Goal: Find specific page/section: Find specific page/section

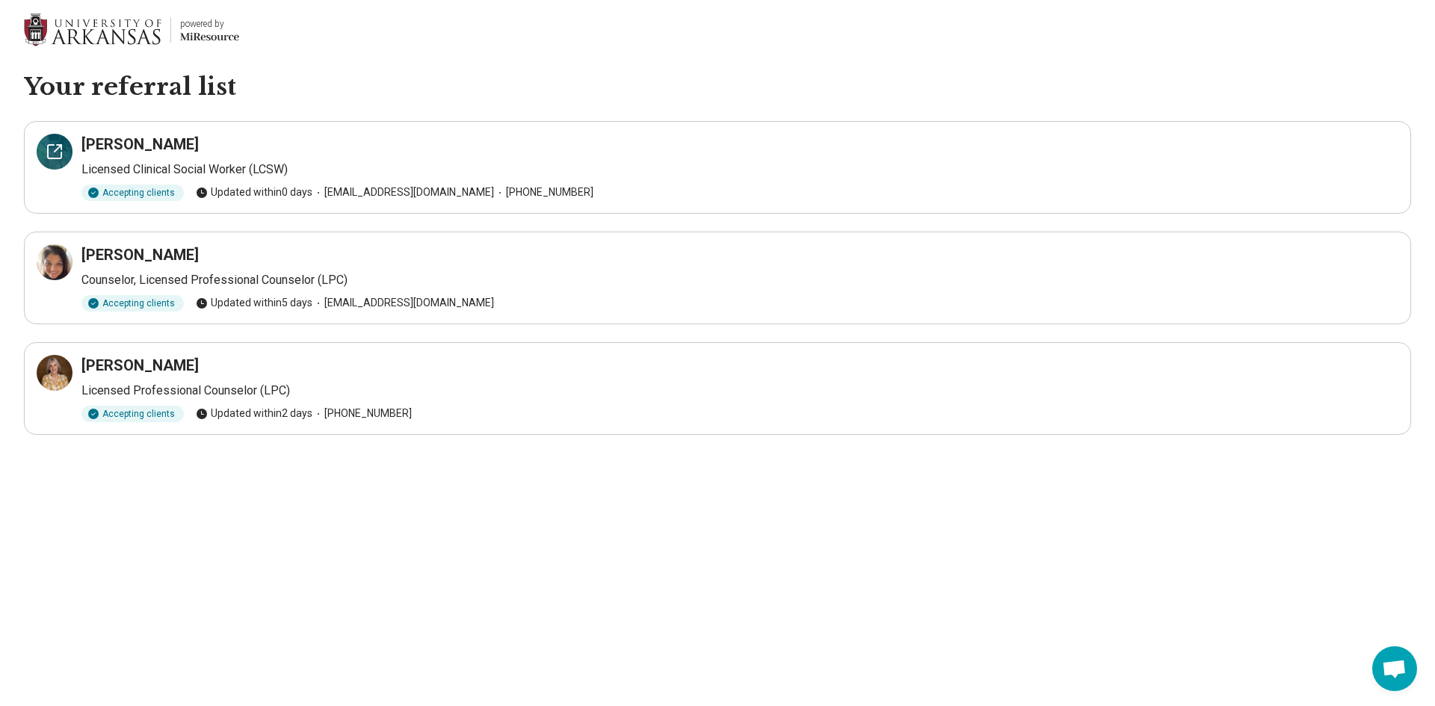
click at [49, 151] on icon at bounding box center [54, 151] width 13 height 13
click at [52, 258] on icon at bounding box center [55, 262] width 18 height 18
click at [43, 369] on div at bounding box center [55, 373] width 36 height 36
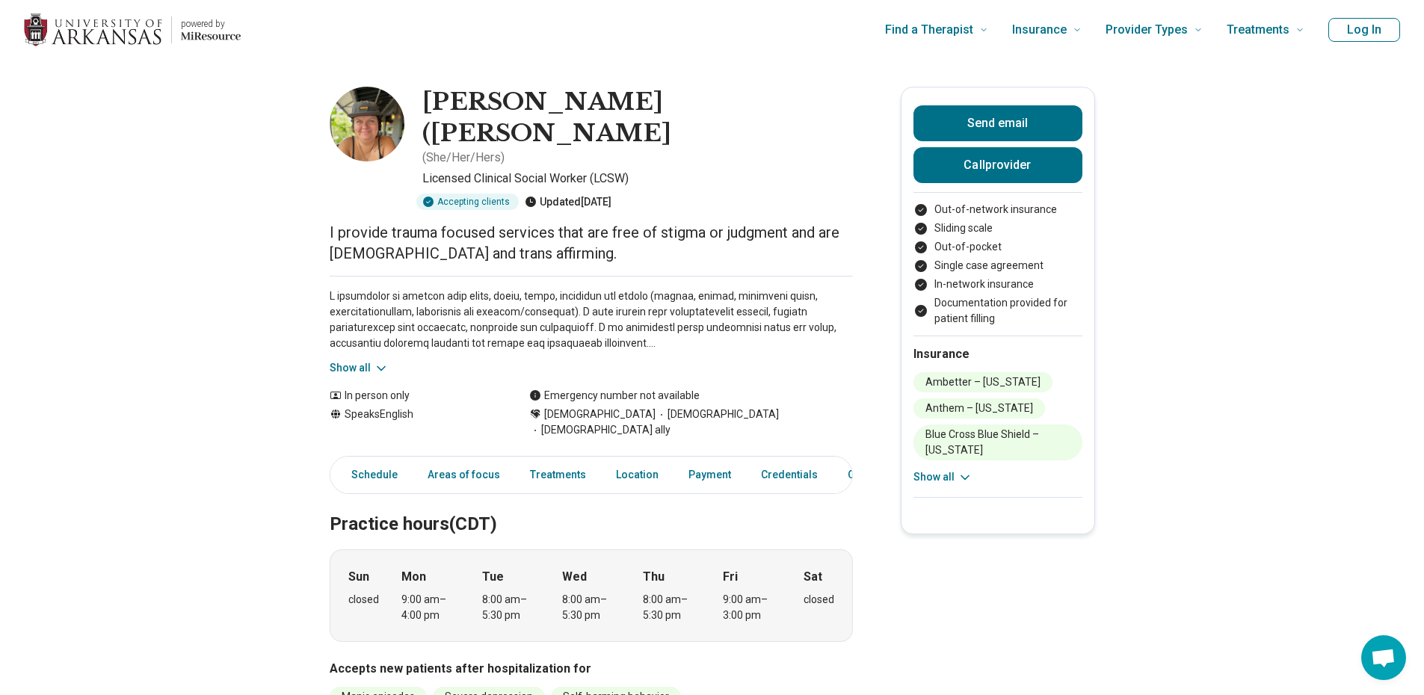
click at [378, 361] on icon at bounding box center [381, 368] width 15 height 15
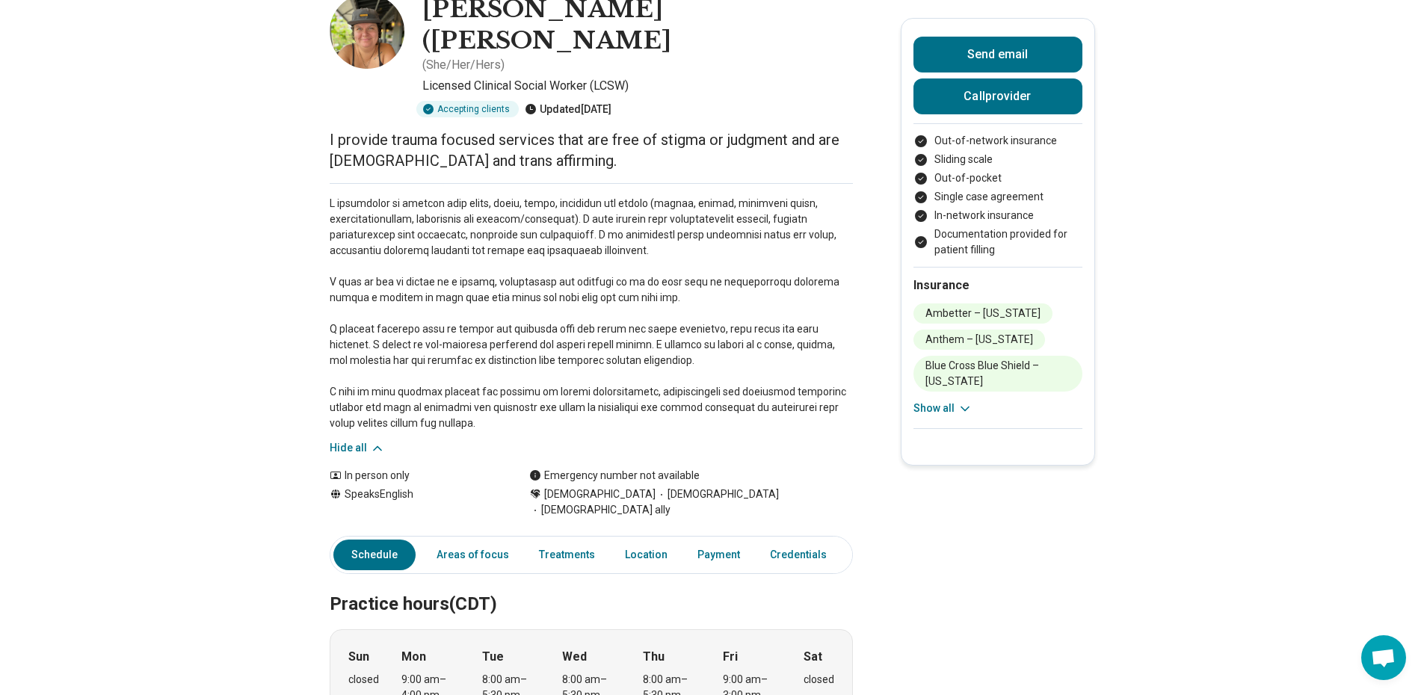
scroll to position [224, 0]
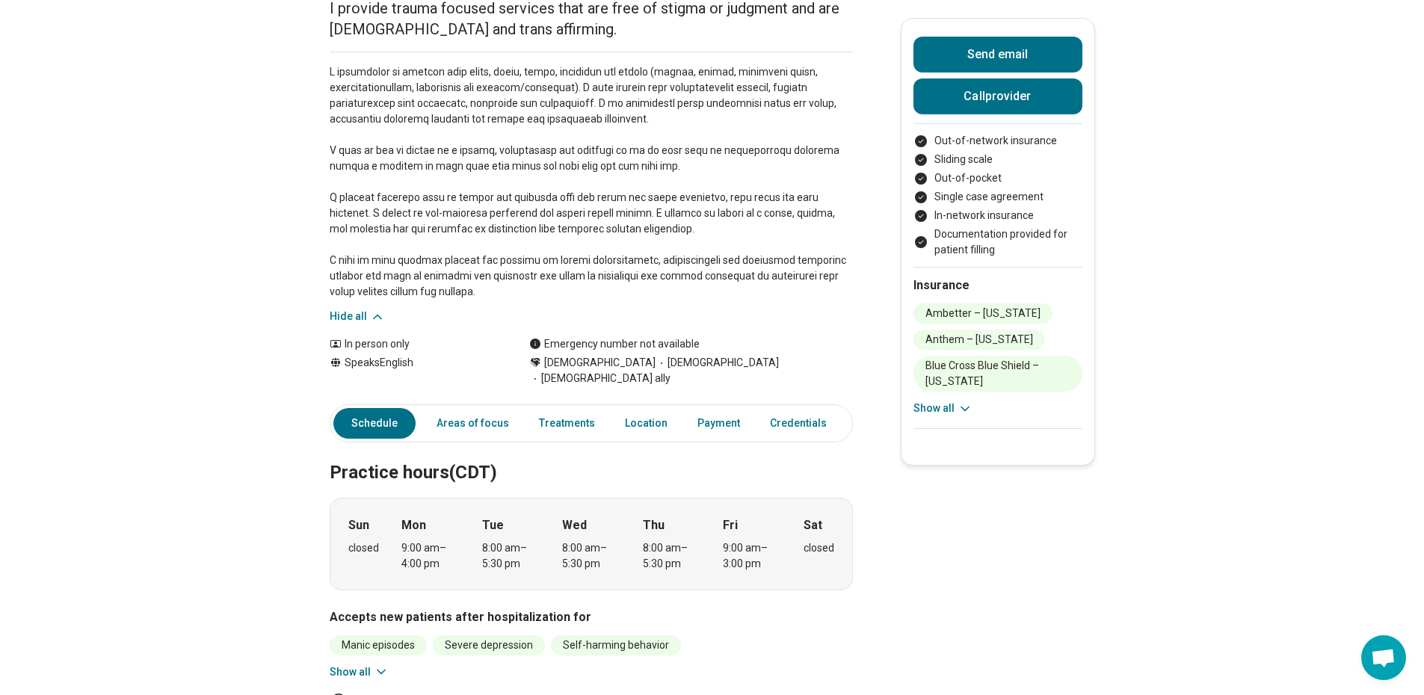
click at [964, 410] on icon at bounding box center [964, 408] width 15 height 15
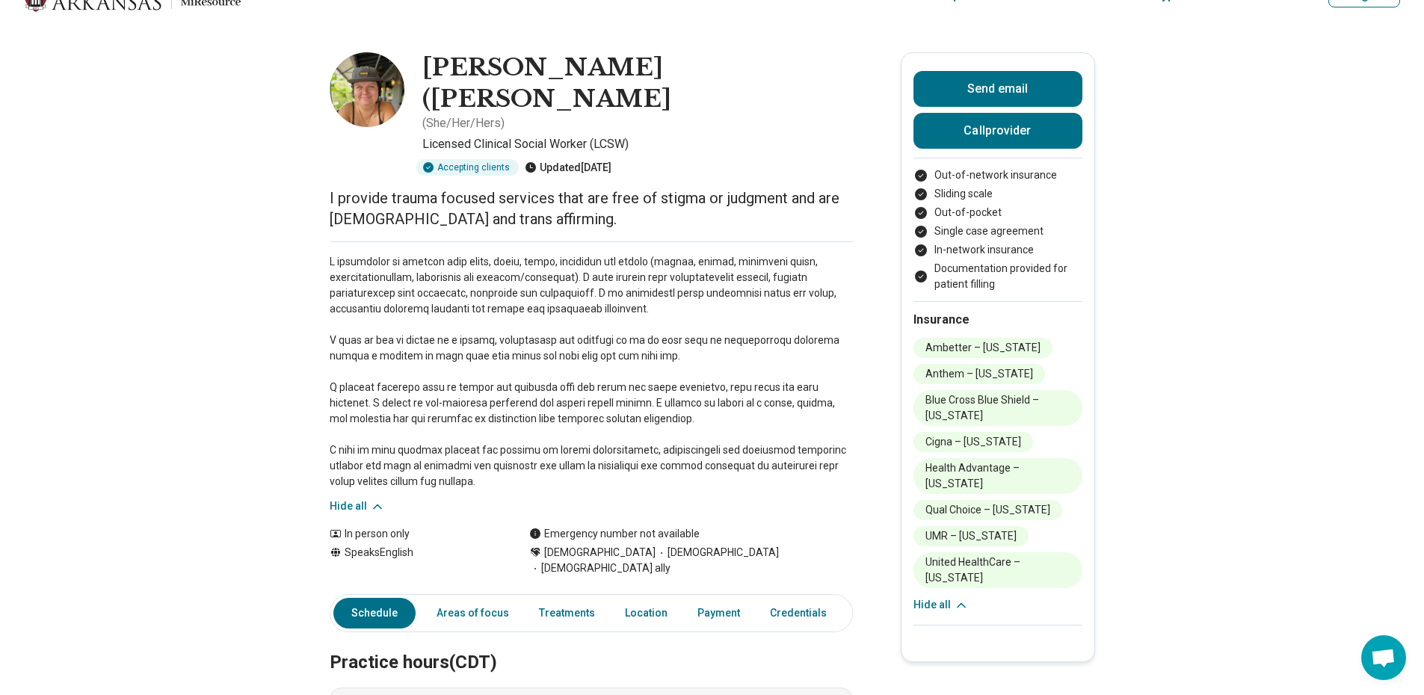
scroll to position [0, 0]
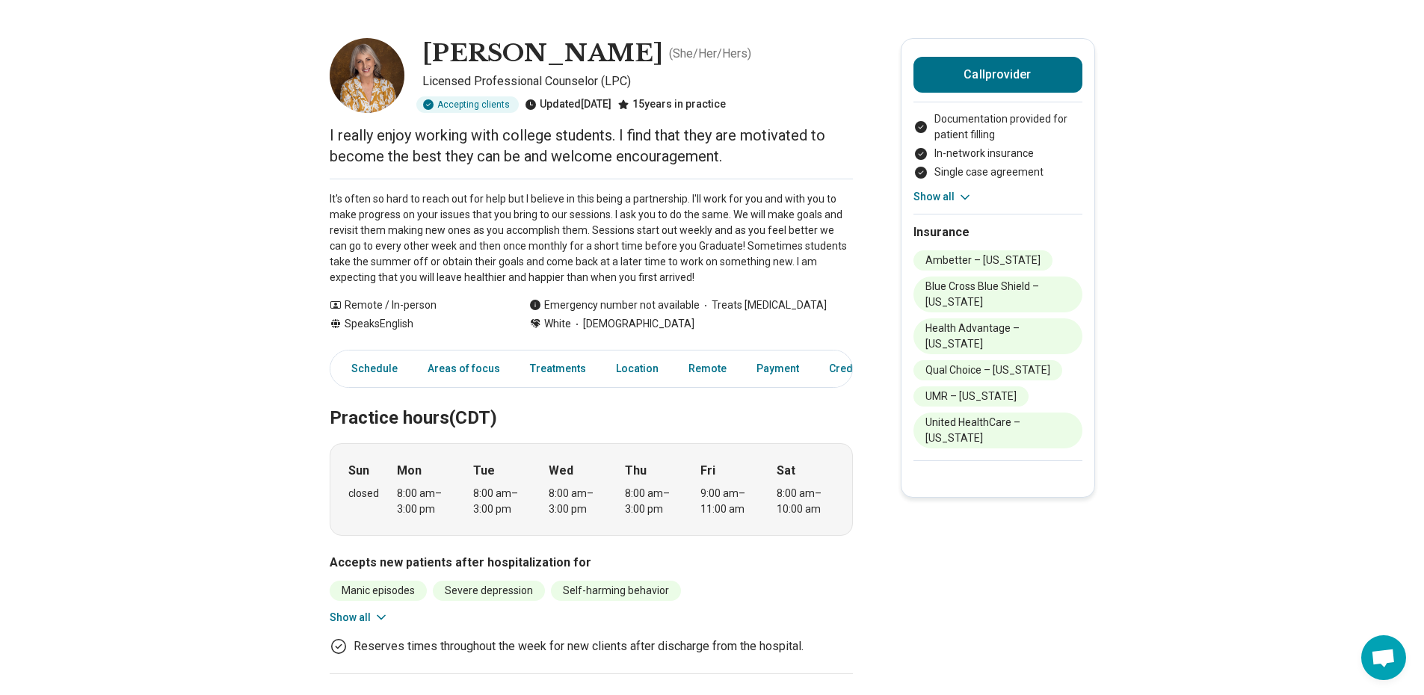
scroll to position [75, 0]
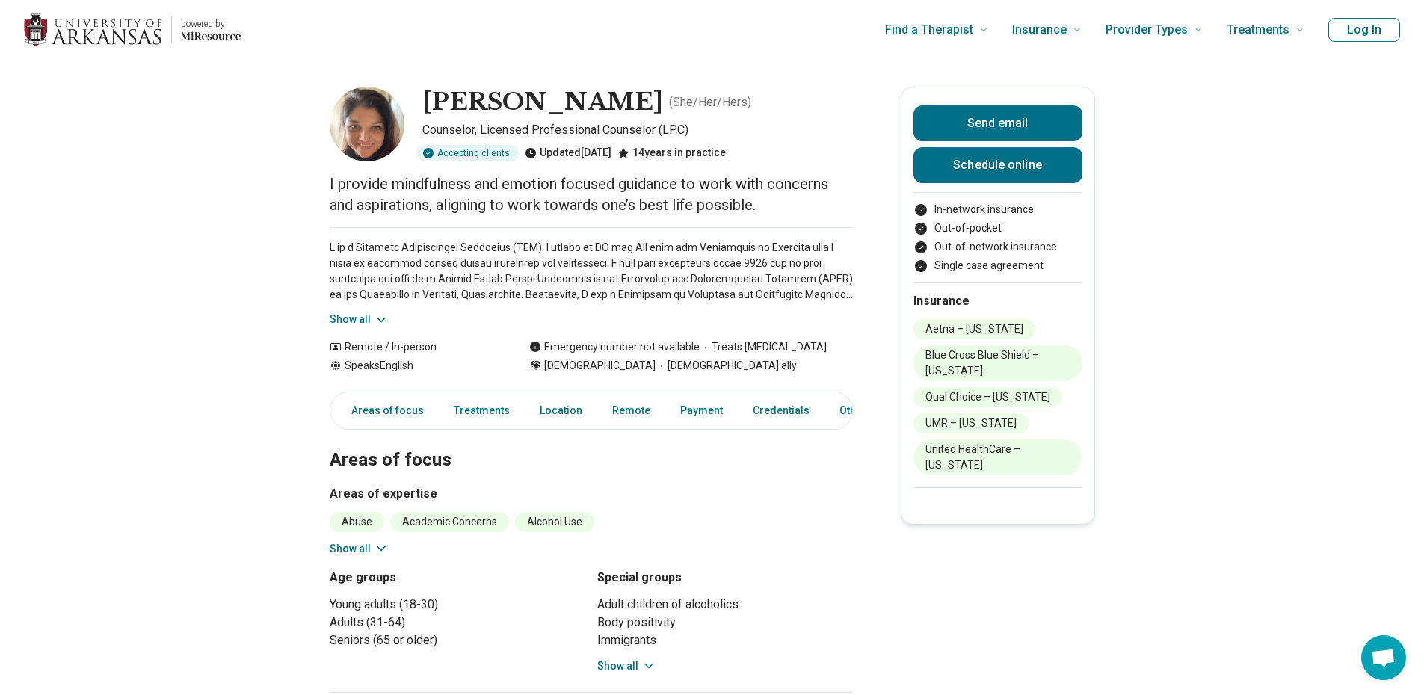
click at [366, 318] on button "Show all" at bounding box center [359, 320] width 59 height 16
